Goal: Find specific page/section: Find specific page/section

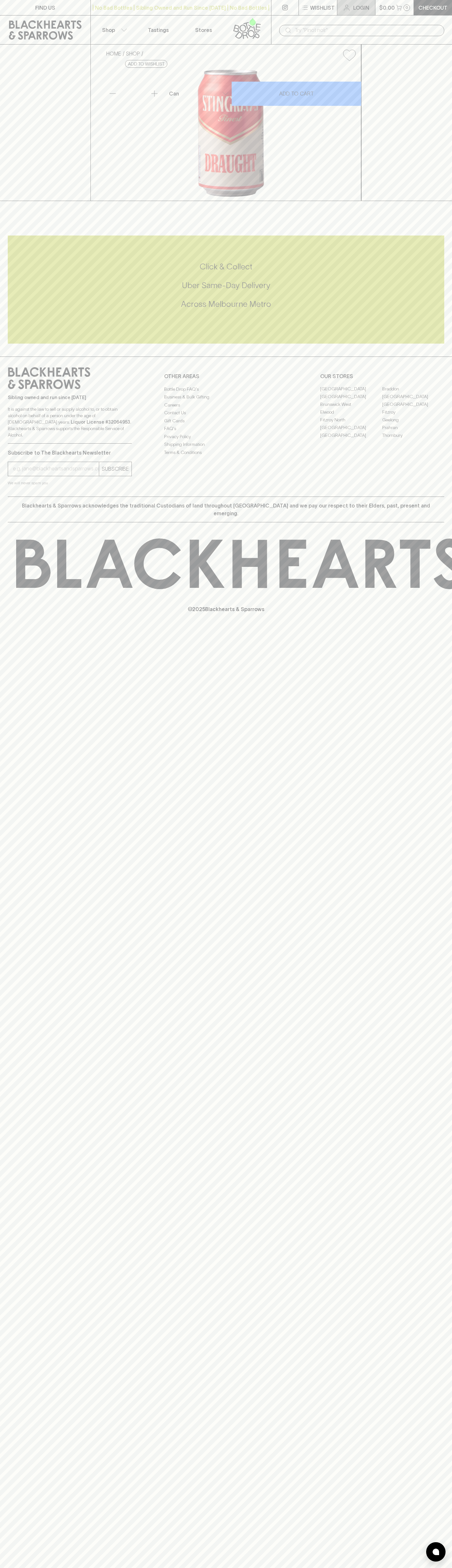
click at [356, 8] on p "Login" at bounding box center [361, 7] width 16 height 8
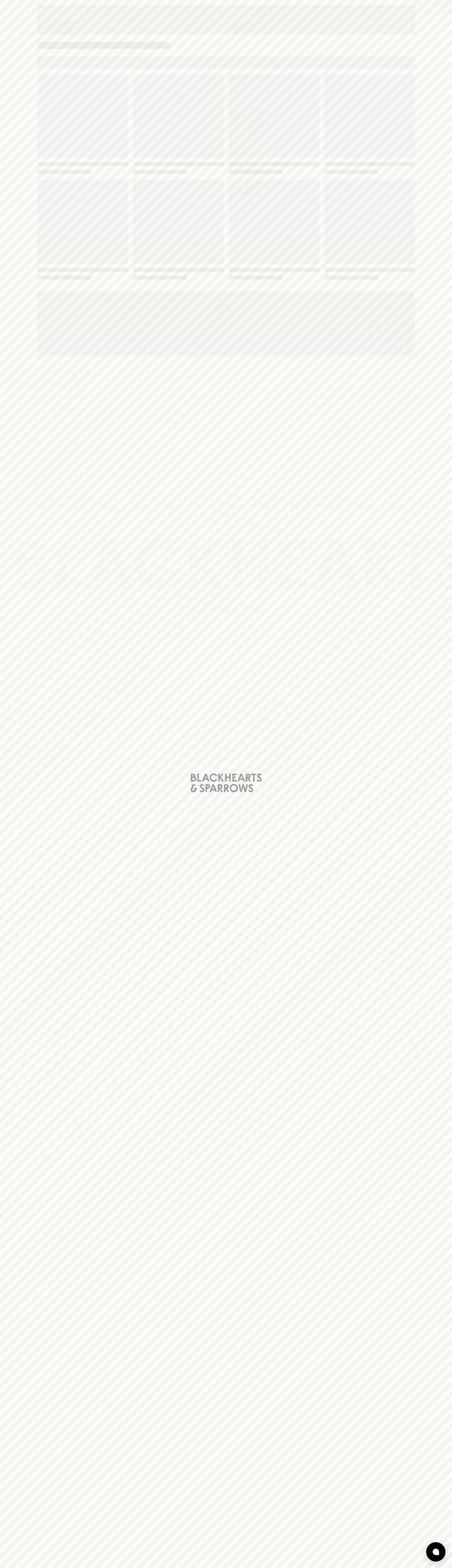
click at [442, 914] on div "Loading" at bounding box center [226, 784] width 452 height 1568
click at [174, 1567] on html "FIND US | No Bad Bottles | Sibling Owned and Run Since [DATE] | No Bad Bottles …" at bounding box center [226, 784] width 452 height 1568
click at [31, 1325] on div "Loading" at bounding box center [226, 784] width 452 height 1568
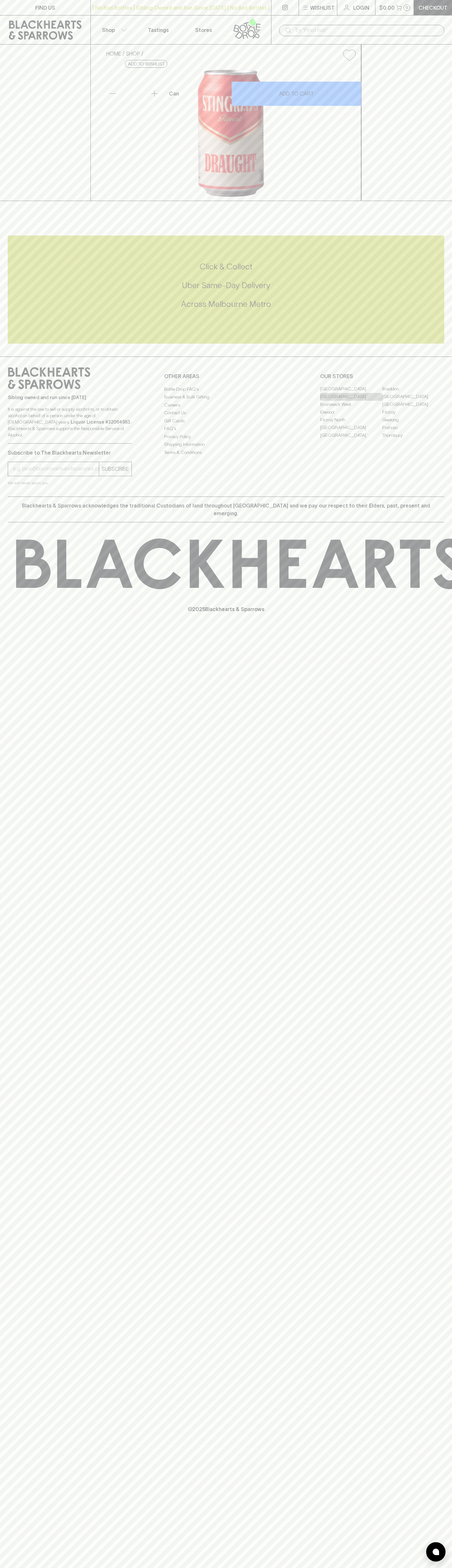
click at [351, 401] on link "[GEOGRAPHIC_DATA]" at bounding box center [351, 397] width 62 height 8
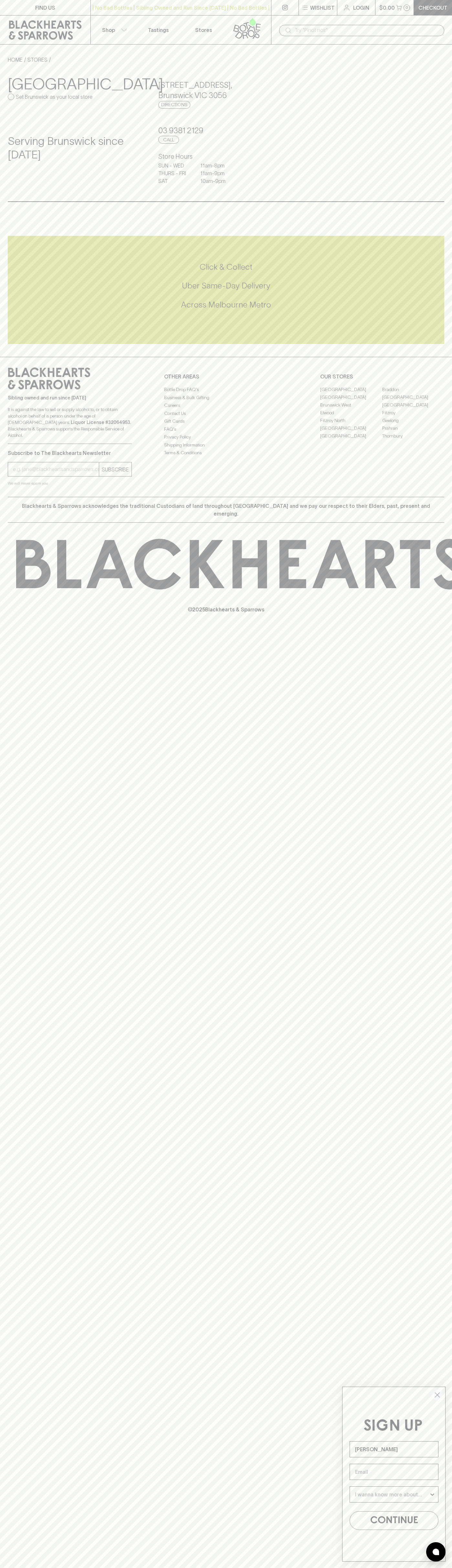
type input "John Smith"
